Goal: Task Accomplishment & Management: Manage account settings

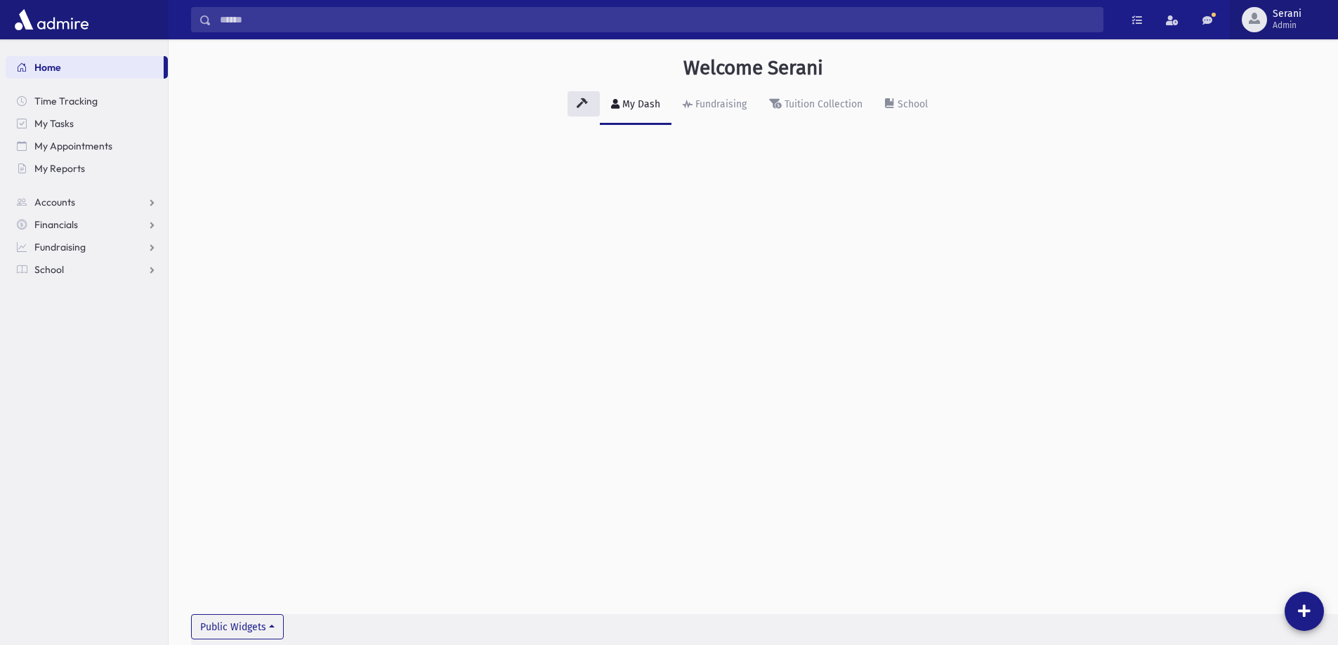
click at [1261, 24] on div "button" at bounding box center [1254, 19] width 25 height 25
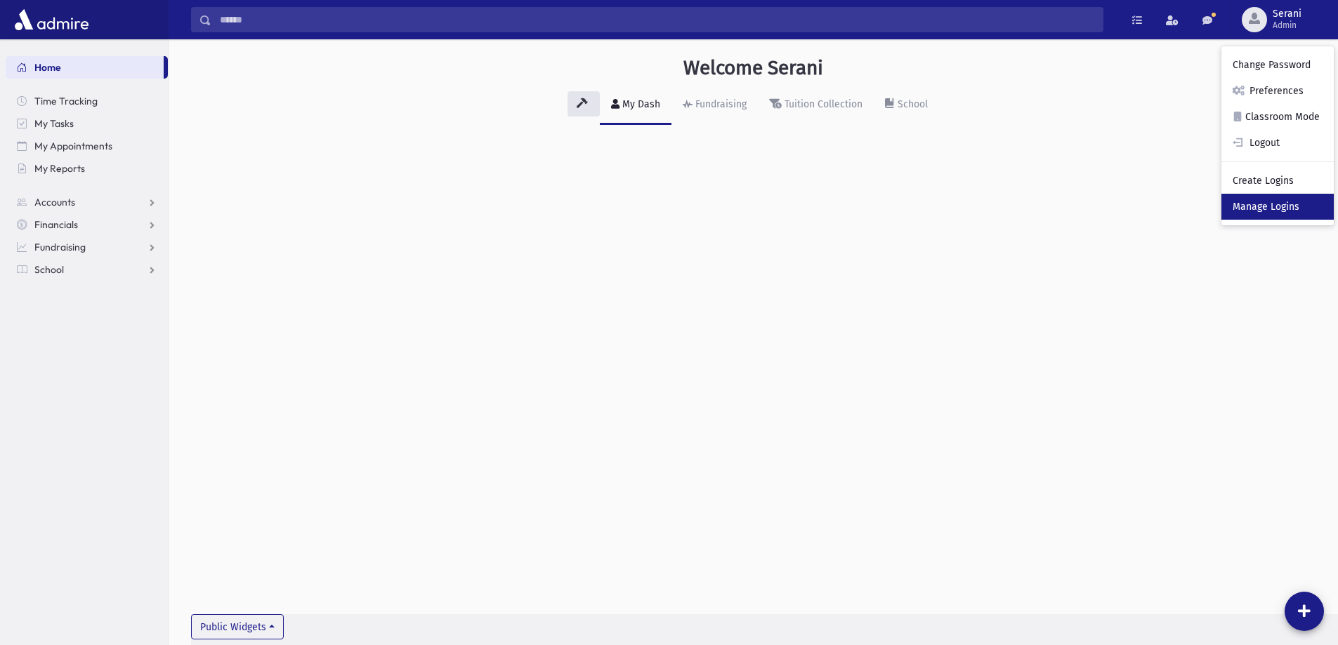
click at [1264, 213] on link "Manage Logins" at bounding box center [1277, 207] width 112 height 26
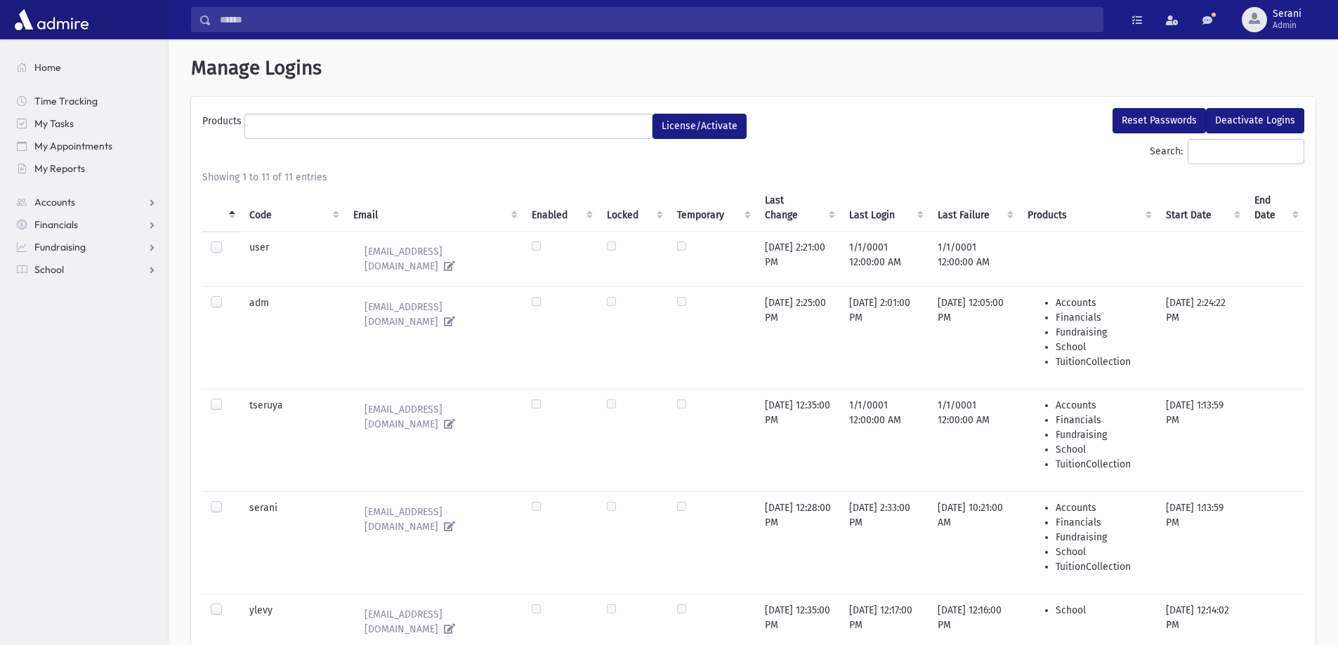
select select
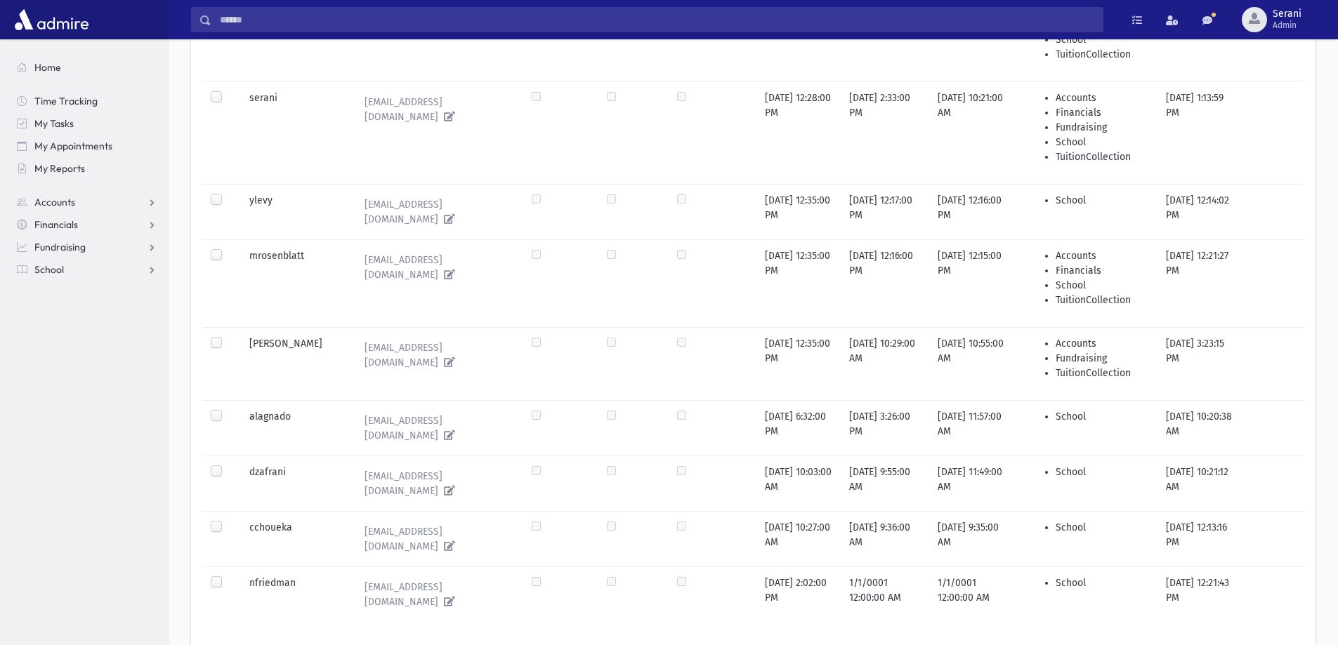
scroll to position [464, 0]
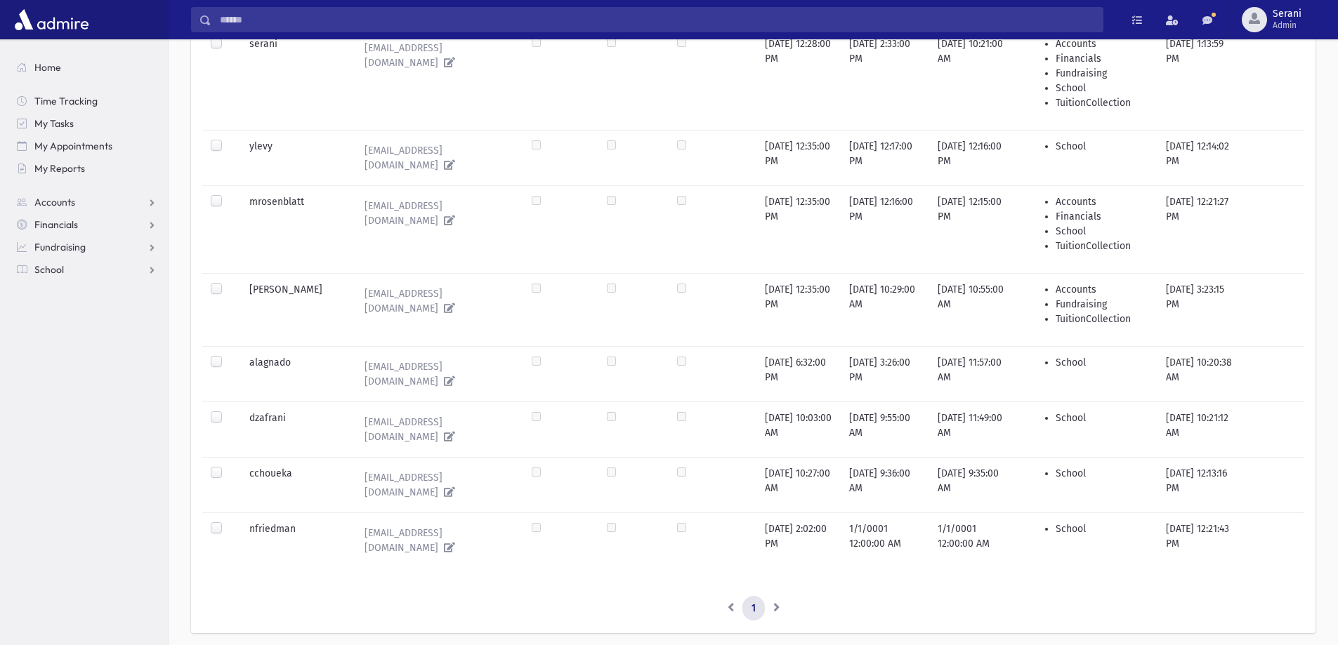
click at [228, 355] on label at bounding box center [228, 355] width 0 height 0
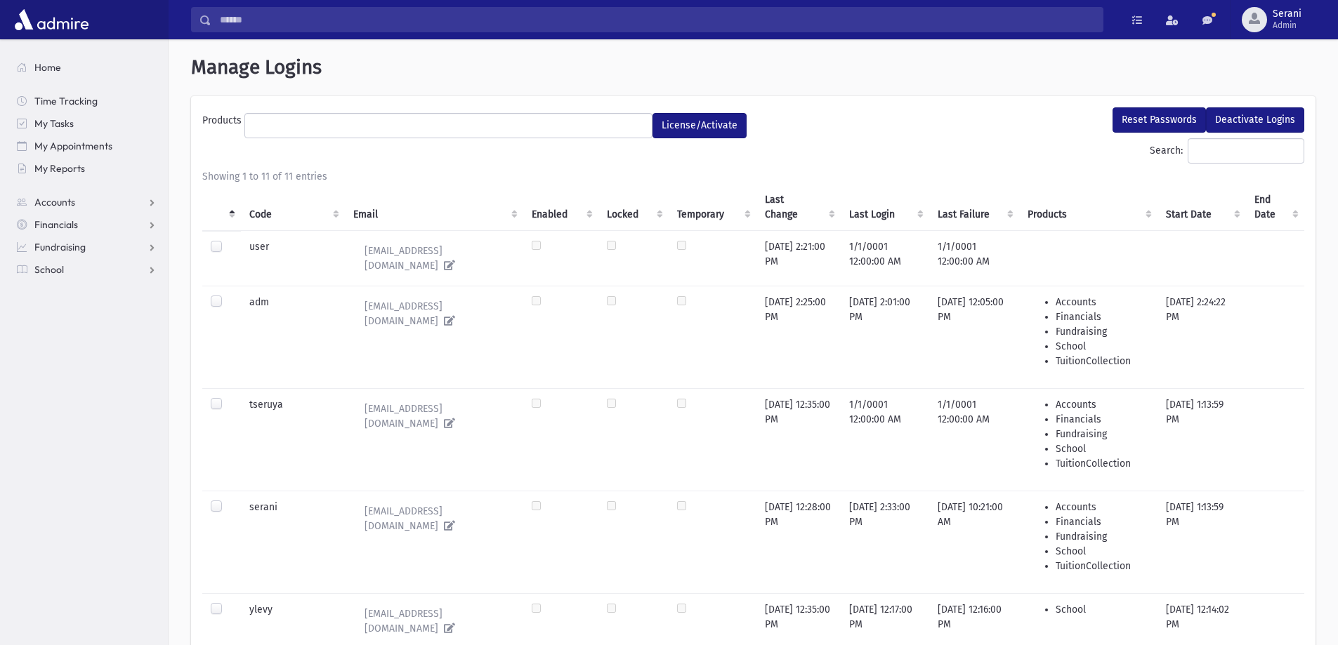
scroll to position [0, 0]
click at [1172, 123] on button "Reset Passwords" at bounding box center [1158, 120] width 93 height 25
select select
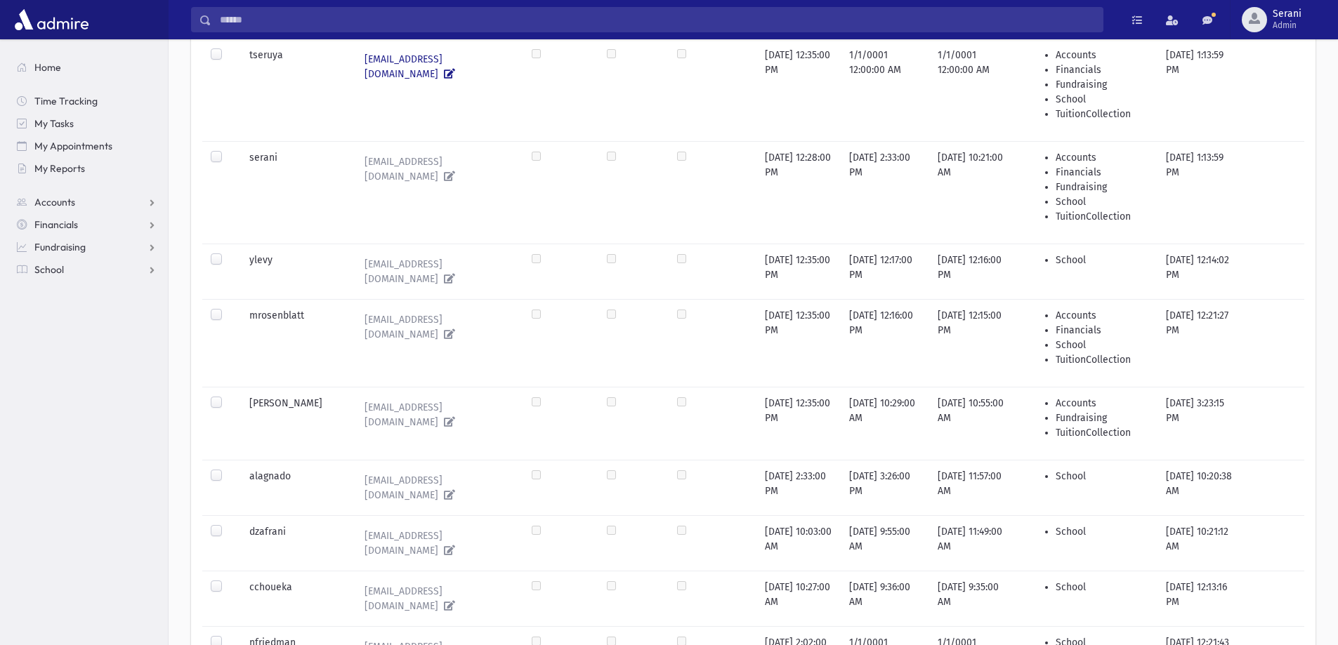
scroll to position [351, 0]
